Goal: Information Seeking & Learning: Compare options

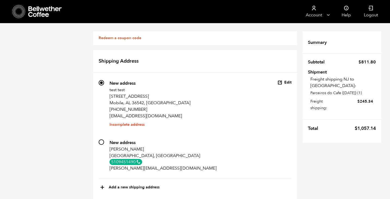
click at [19, 13] on icon at bounding box center [18, 12] width 13 height 14
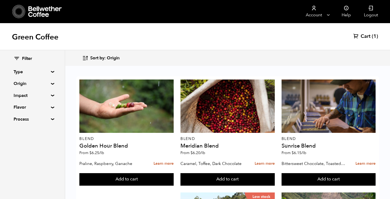
click at [51, 94] on div "Filter Type Blend Single Origin Decaf Seasonal Year Round Origin Blend Brazil B…" at bounding box center [32, 89] width 65 height 78
click at [50, 94] on summary "Impact" at bounding box center [33, 95] width 38 height 7
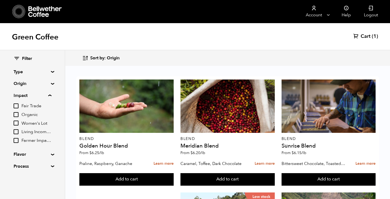
click at [17, 130] on input "Living Income Pricing" at bounding box center [16, 131] width 5 height 5
checkbox input "true"
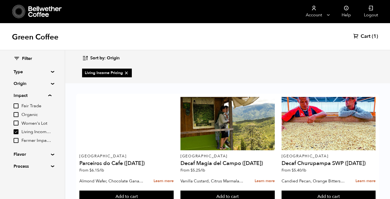
click at [17, 141] on input "Farmer Impact Fund" at bounding box center [16, 140] width 5 height 5
checkbox input "true"
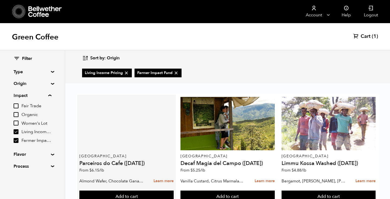
scroll to position [14, 0]
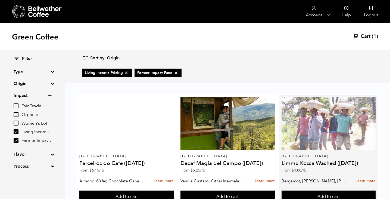
click at [303, 120] on div at bounding box center [329, 123] width 94 height 53
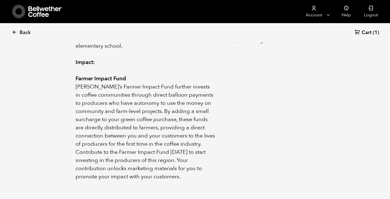
scroll to position [310, 0]
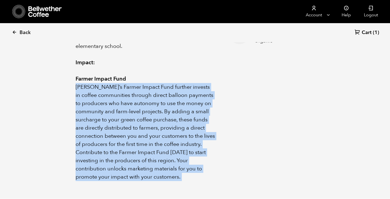
drag, startPoint x: 76, startPoint y: 71, endPoint x: 218, endPoint y: 82, distance: 143.0
click at [218, 82] on div "Limmu Kossa Estate is a large, family-owned farm located in the Jimma Zone of t…" at bounding box center [195, 54] width 239 height 253
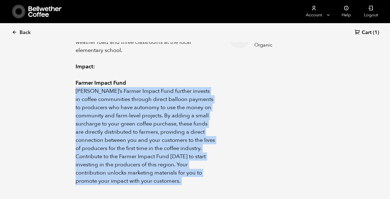
scroll to position [294, 0]
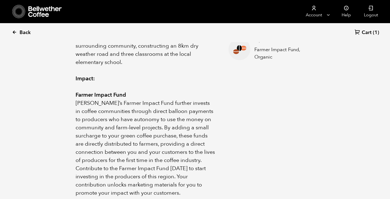
click at [17, 30] on icon at bounding box center [14, 32] width 5 height 5
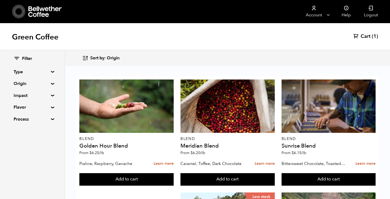
click at [51, 84] on summary "Origin" at bounding box center [33, 83] width 38 height 7
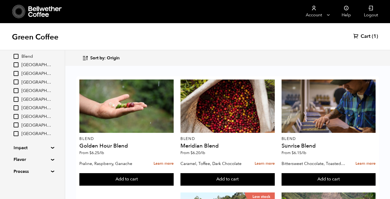
scroll to position [2, 0]
click at [50, 147] on summary "Impact" at bounding box center [33, 147] width 38 height 7
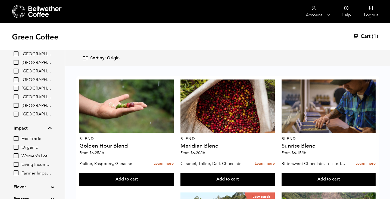
scroll to position [81, 0]
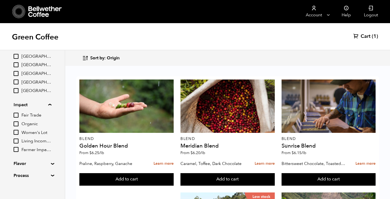
click at [17, 143] on input "Living Income Pricing" at bounding box center [16, 140] width 5 height 5
checkbox input "true"
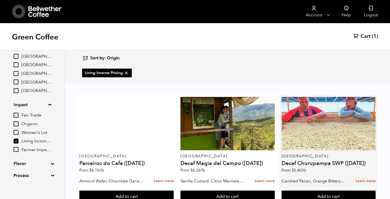
click at [299, 128] on div at bounding box center [329, 123] width 94 height 53
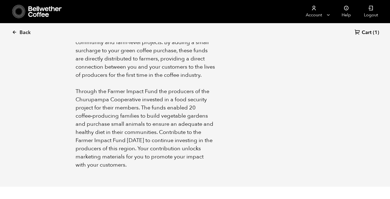
scroll to position [427, 0]
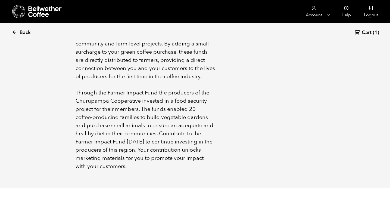
click at [26, 33] on span "Back" at bounding box center [25, 32] width 11 height 7
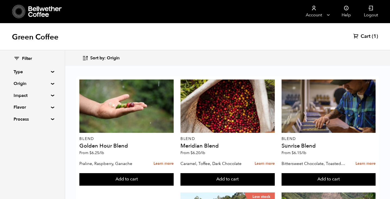
click at [49, 86] on summary "Origin" at bounding box center [33, 83] width 38 height 7
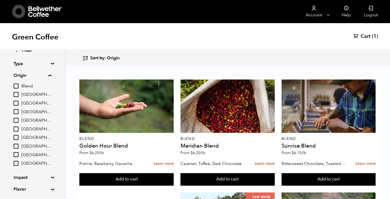
scroll to position [9, 0]
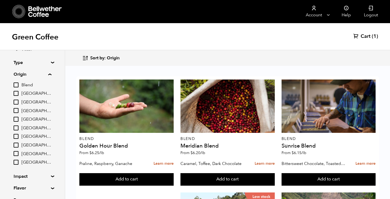
click at [17, 110] on input "[GEOGRAPHIC_DATA]" at bounding box center [16, 110] width 5 height 5
checkbox input "true"
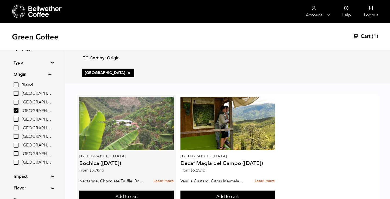
scroll to position [21, 0]
click at [121, 122] on div at bounding box center [126, 123] width 94 height 53
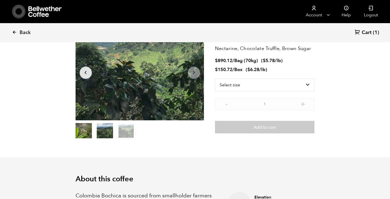
scroll to position [41, 0]
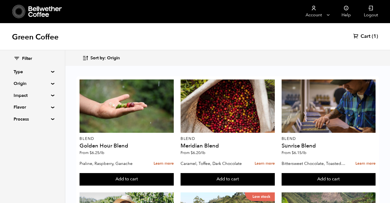
click at [52, 93] on div "Filter Type Blend Single Origin Decaf Seasonal Year Round Origin Blend [GEOGRAP…" at bounding box center [32, 89] width 65 height 78
click at [49, 83] on summary "Origin" at bounding box center [33, 83] width 38 height 7
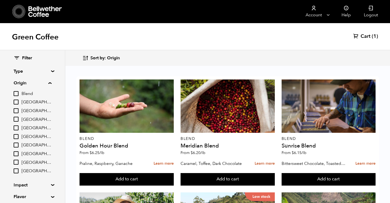
scroll to position [6, 0]
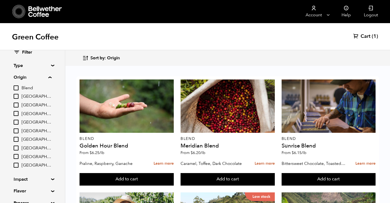
click at [17, 113] on input "[GEOGRAPHIC_DATA]" at bounding box center [16, 113] width 5 height 5
checkbox input "true"
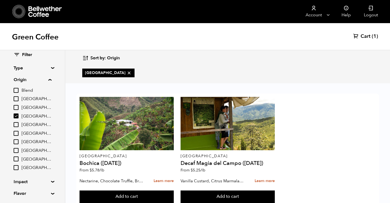
scroll to position [5, 0]
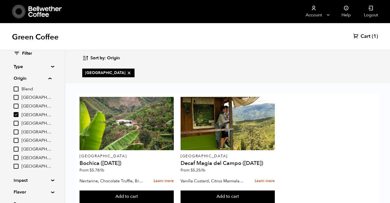
click at [17, 124] on input "[GEOGRAPHIC_DATA]" at bounding box center [16, 123] width 5 height 5
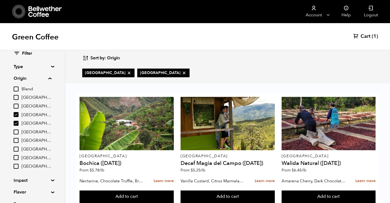
click at [15, 122] on input "[GEOGRAPHIC_DATA]" at bounding box center [16, 123] width 5 height 5
checkbox input "false"
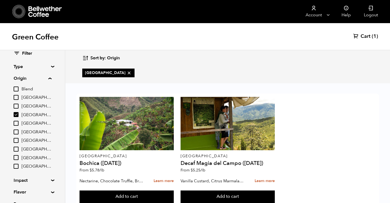
click at [17, 113] on input "[GEOGRAPHIC_DATA]" at bounding box center [16, 114] width 5 height 5
checkbox input "false"
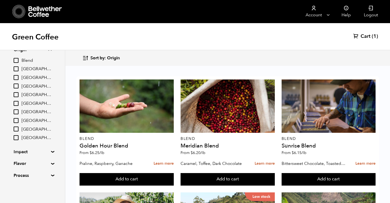
scroll to position [0, 0]
